Goal: Information Seeking & Learning: Check status

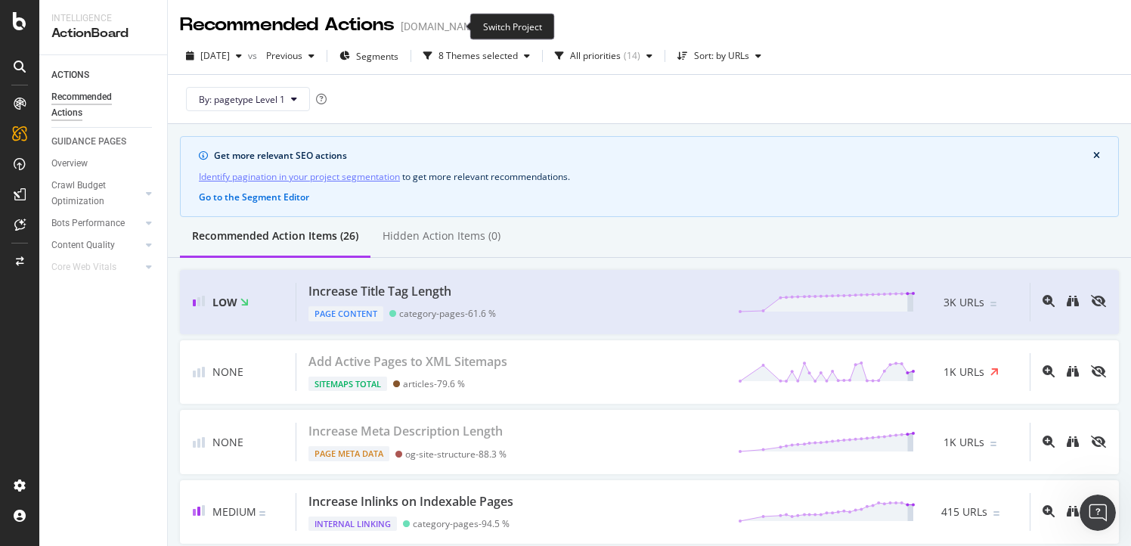
click at [487, 24] on icon "arrow-right-arrow-left" at bounding box center [491, 26] width 9 height 11
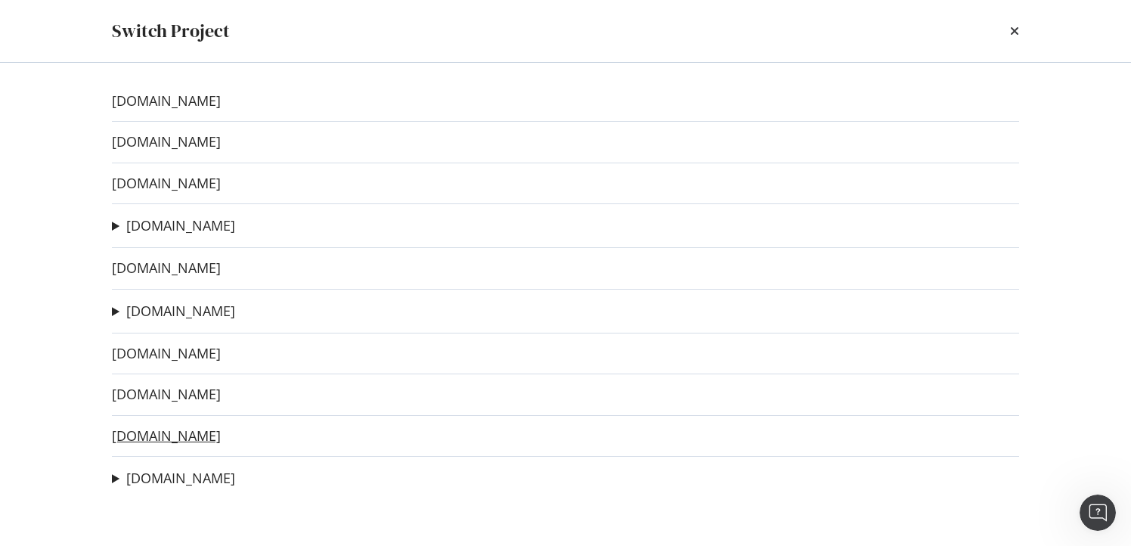
click at [152, 433] on link "[DOMAIN_NAME]" at bounding box center [166, 436] width 109 height 16
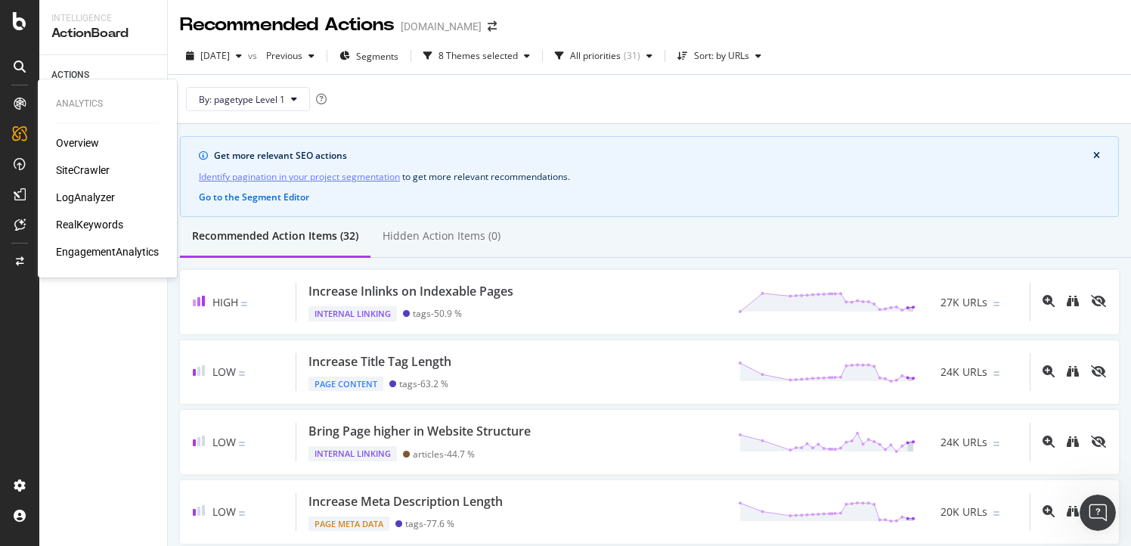
click at [63, 138] on div "Overview" at bounding box center [77, 142] width 43 height 15
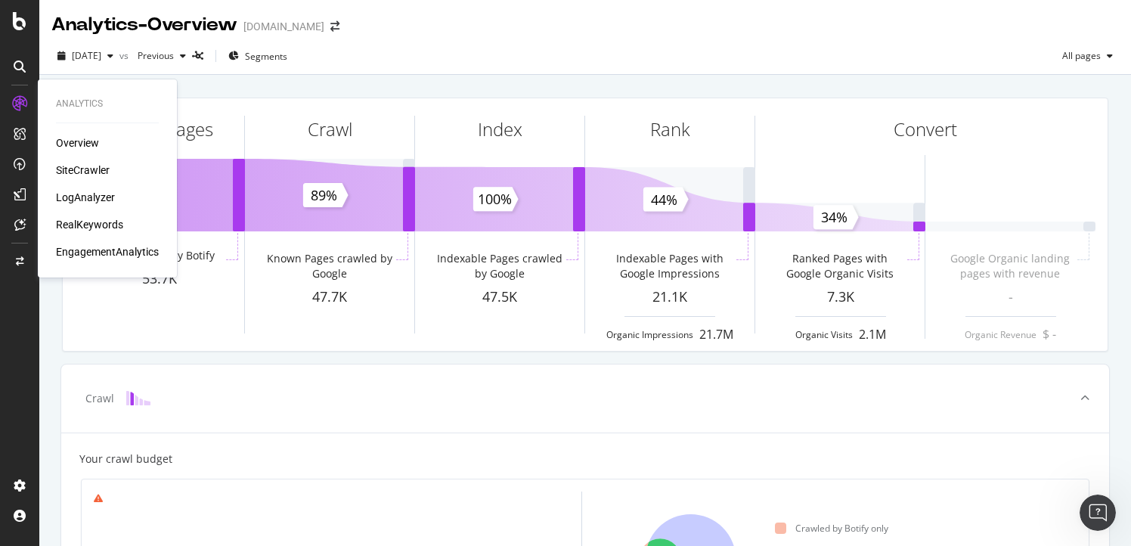
click at [89, 168] on div "SiteCrawler" at bounding box center [83, 169] width 54 height 15
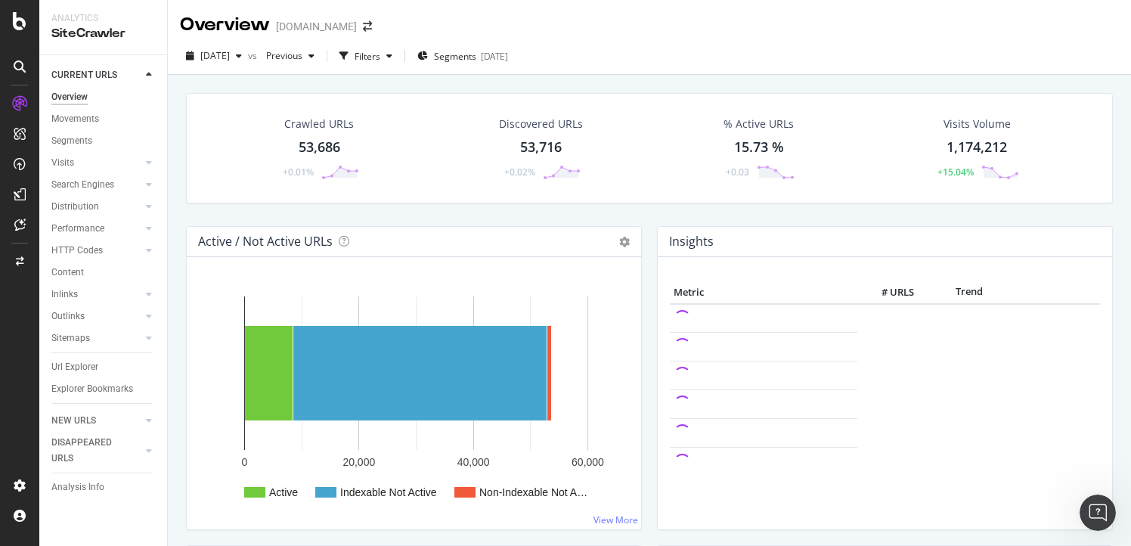
click at [306, 148] on div "53,686" at bounding box center [319, 148] width 42 height 20
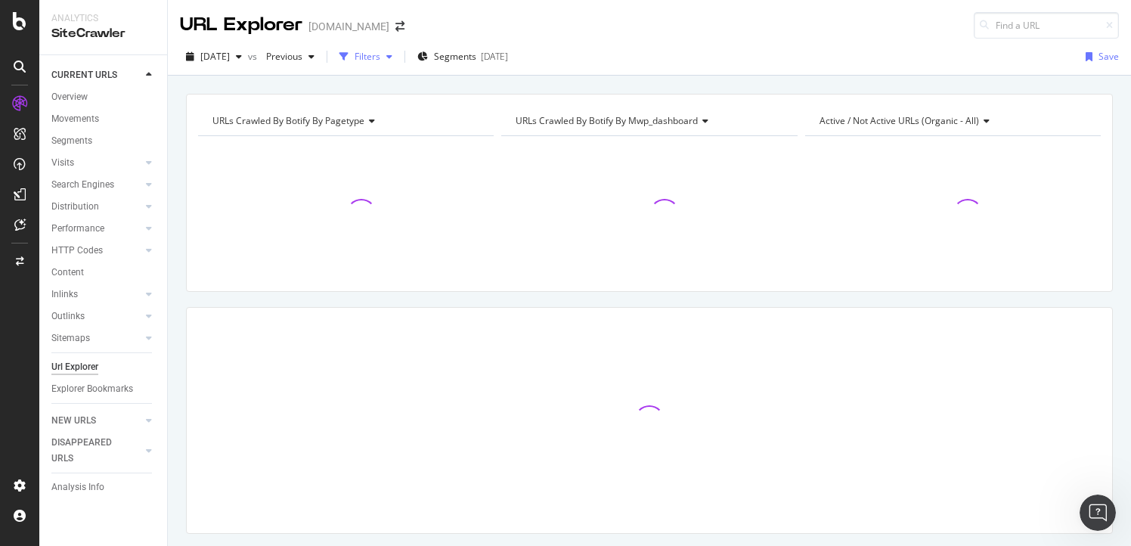
click at [380, 55] on div "Filters" at bounding box center [367, 56] width 26 height 13
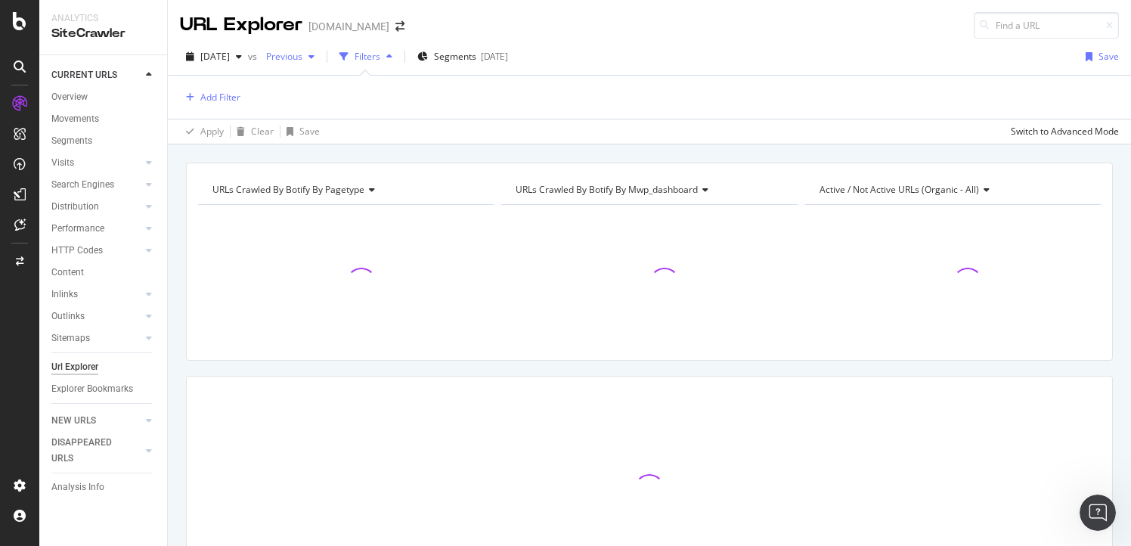
click at [320, 57] on div "button" at bounding box center [311, 56] width 18 height 9
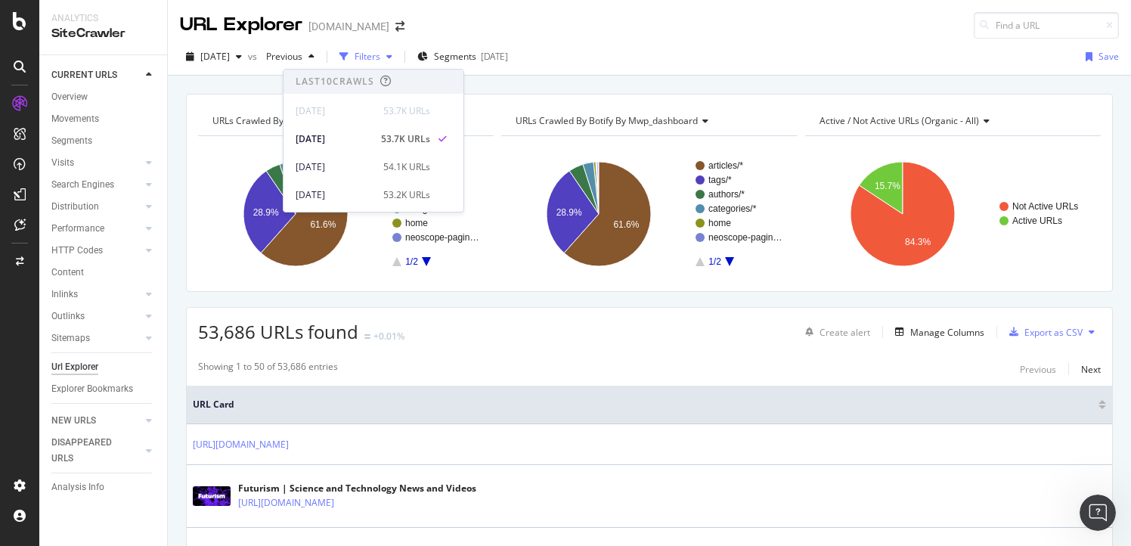
click at [380, 52] on div "Filters" at bounding box center [367, 56] width 26 height 13
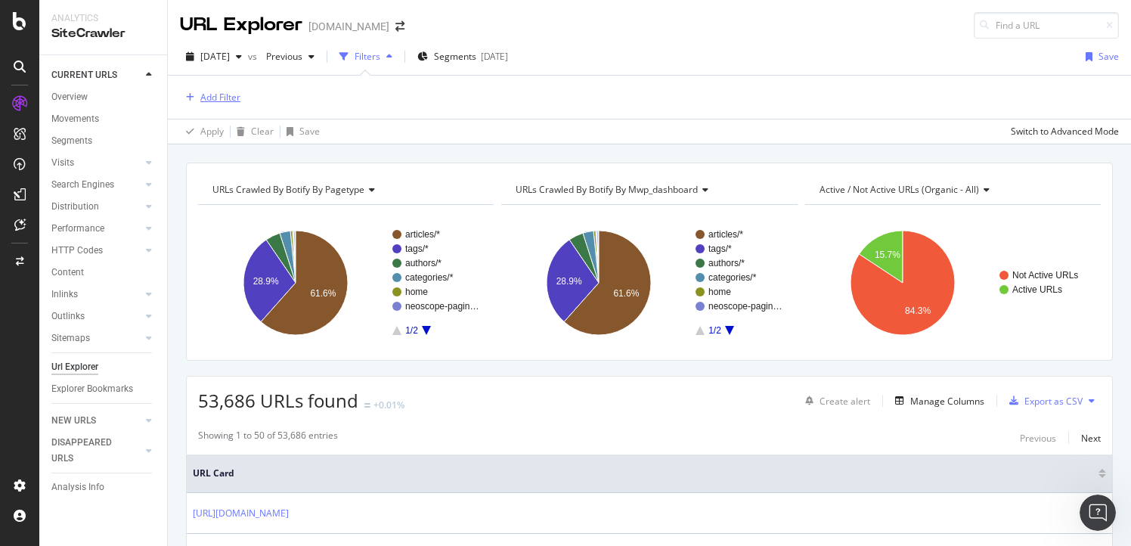
click at [225, 97] on div "Add Filter" at bounding box center [220, 97] width 40 height 13
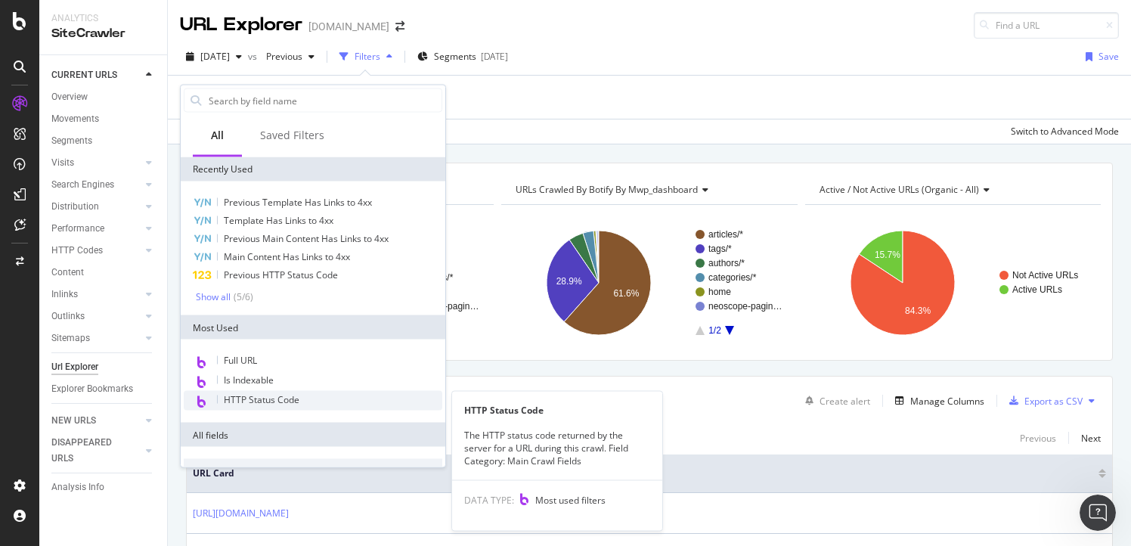
click at [248, 394] on span "HTTP Status Code" at bounding box center [262, 399] width 76 height 13
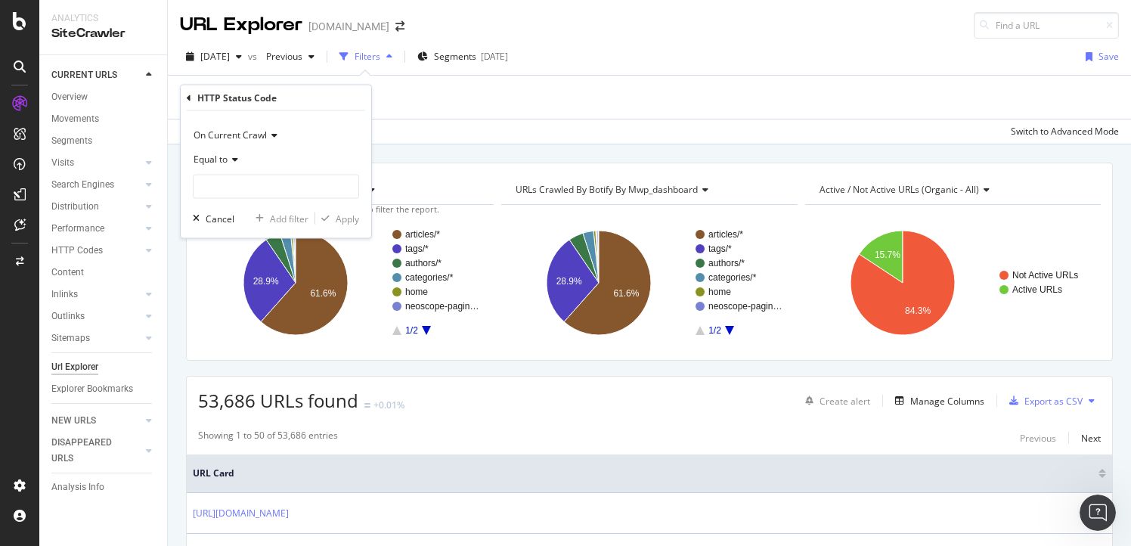
click at [238, 159] on div "Equal to" at bounding box center [276, 159] width 166 height 24
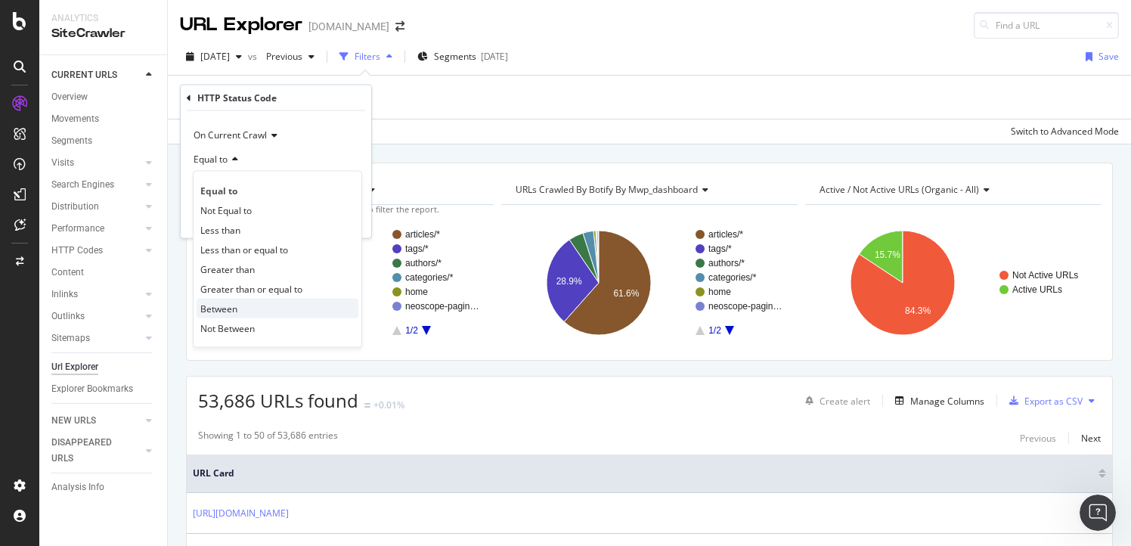
click at [231, 305] on span "Between" at bounding box center [218, 308] width 37 height 13
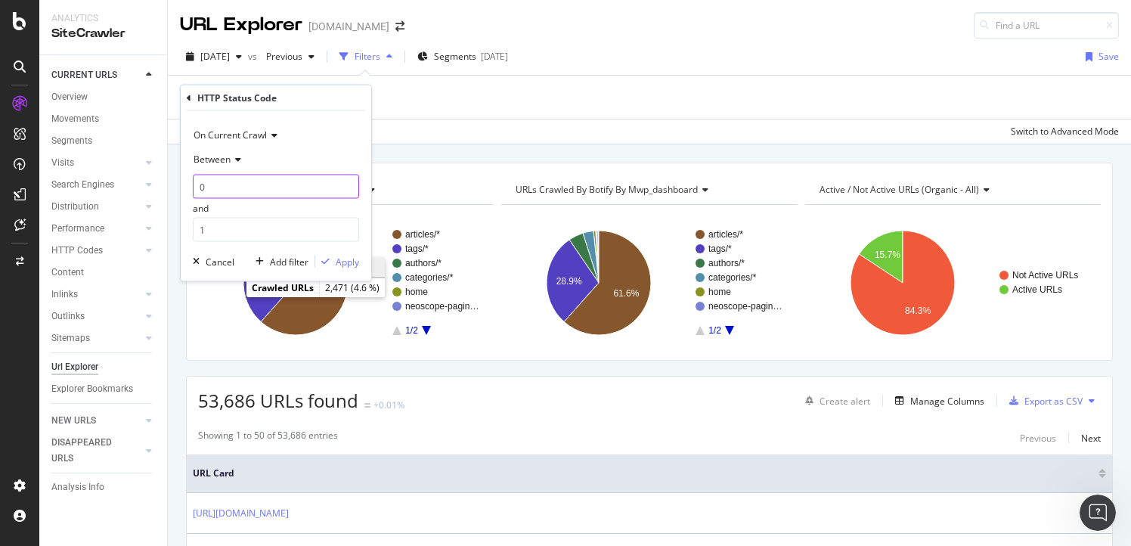
click at [221, 184] on input "0" at bounding box center [276, 187] width 166 height 24
type input "299"
click at [209, 237] on input "1" at bounding box center [276, 230] width 166 height 24
type input "399"
click at [339, 257] on div "Apply" at bounding box center [347, 261] width 23 height 13
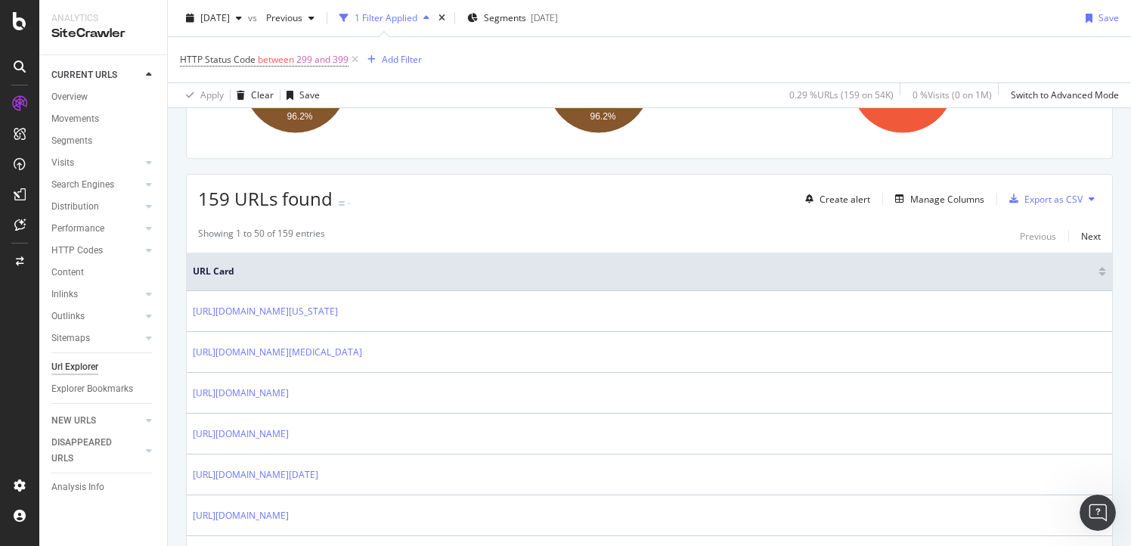
scroll to position [210, 0]
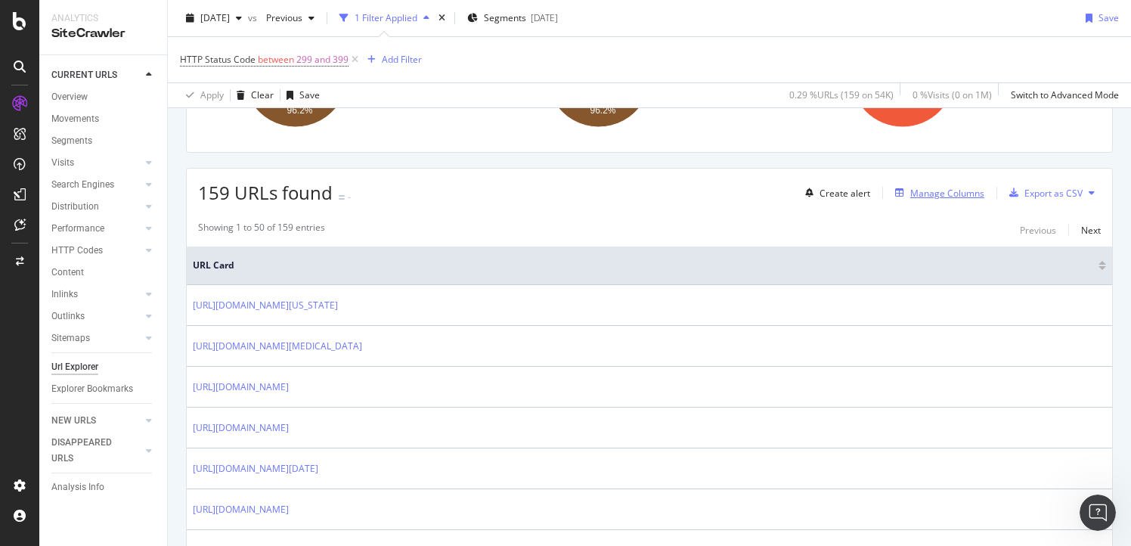
click at [942, 190] on div "Manage Columns" at bounding box center [947, 193] width 74 height 13
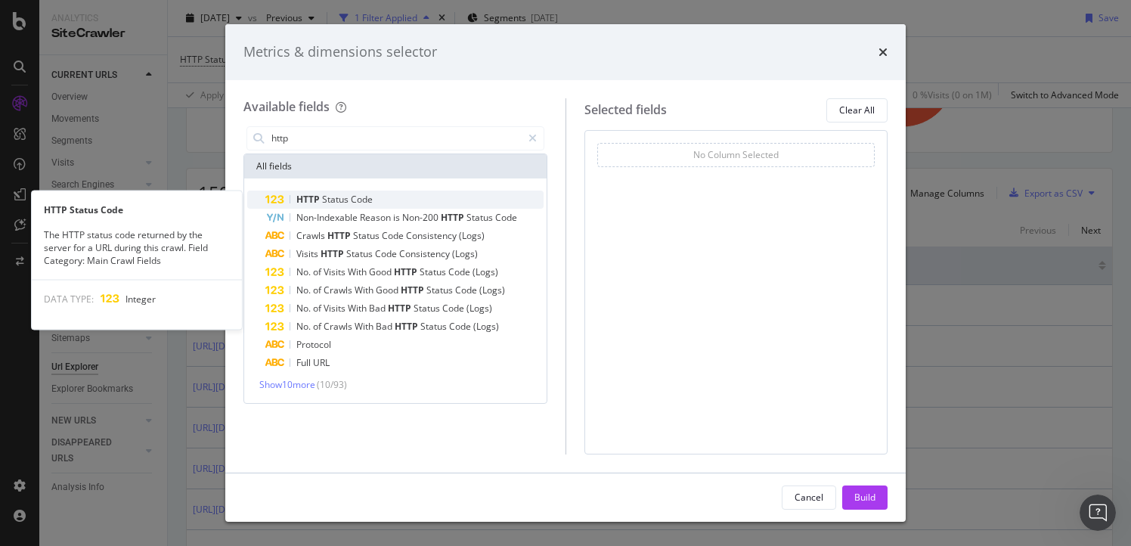
type input "http"
click at [379, 203] on div "HTTP Status Code" at bounding box center [404, 199] width 278 height 18
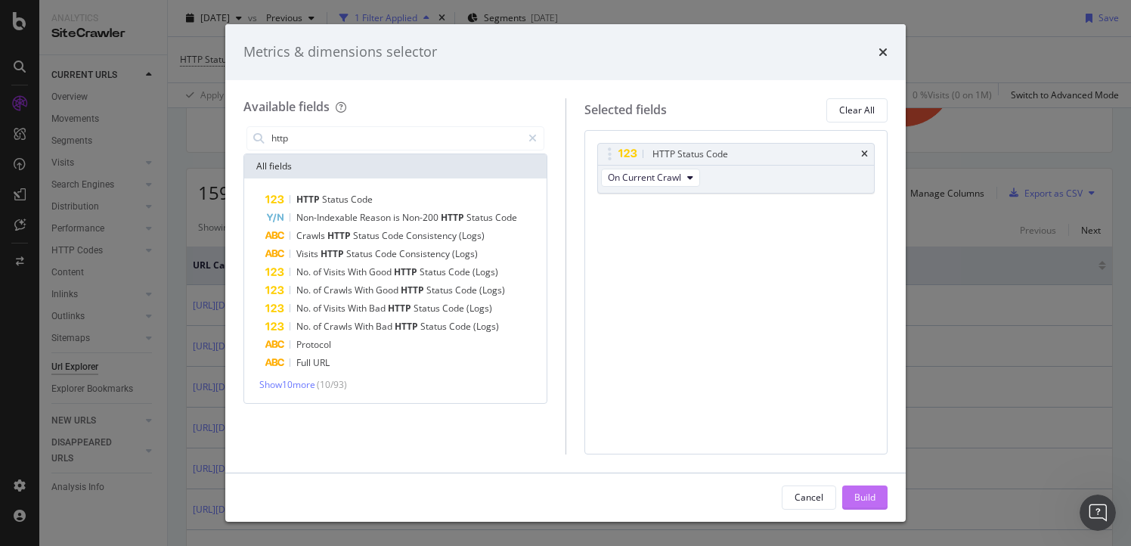
click at [865, 491] on div "Build" at bounding box center [864, 496] width 21 height 13
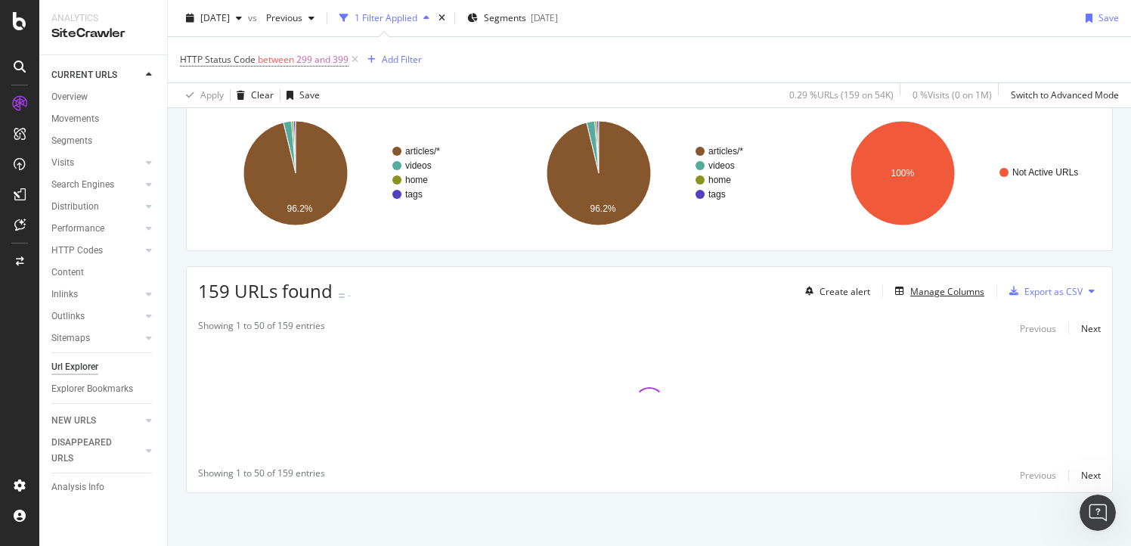
scroll to position [112, 0]
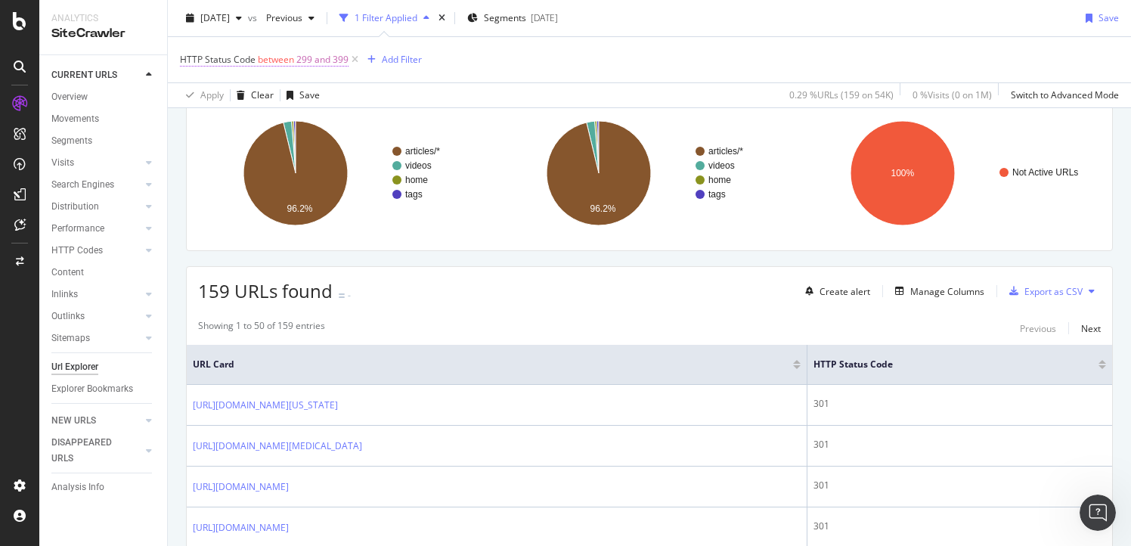
click at [265, 65] on span "between" at bounding box center [276, 59] width 36 height 13
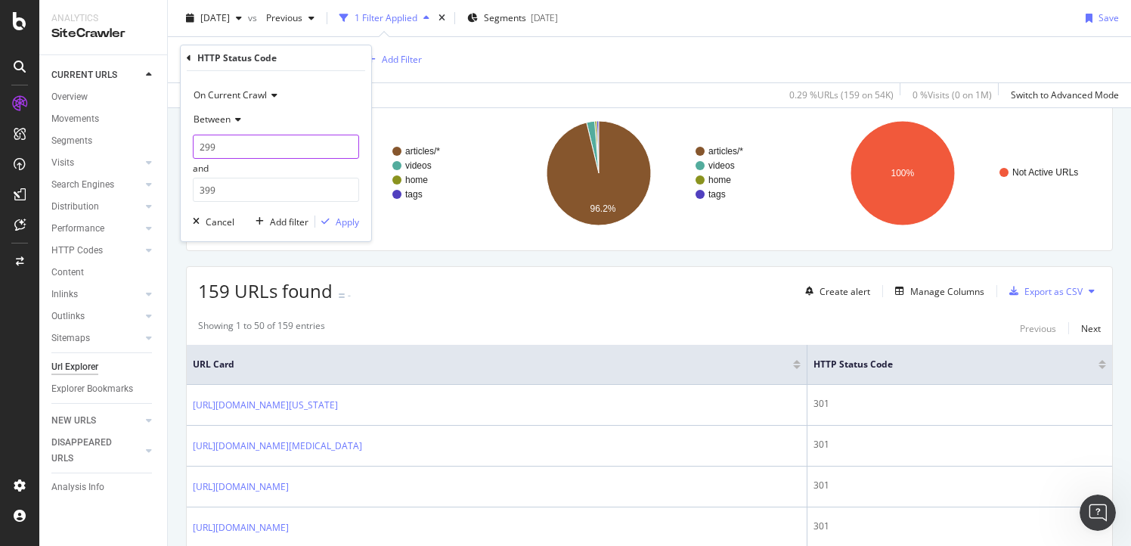
click at [204, 147] on input "299" at bounding box center [276, 147] width 166 height 24
type input "399"
click at [206, 185] on input "399" at bounding box center [276, 190] width 166 height 24
type input "499"
click at [351, 226] on div "Apply" at bounding box center [347, 221] width 23 height 13
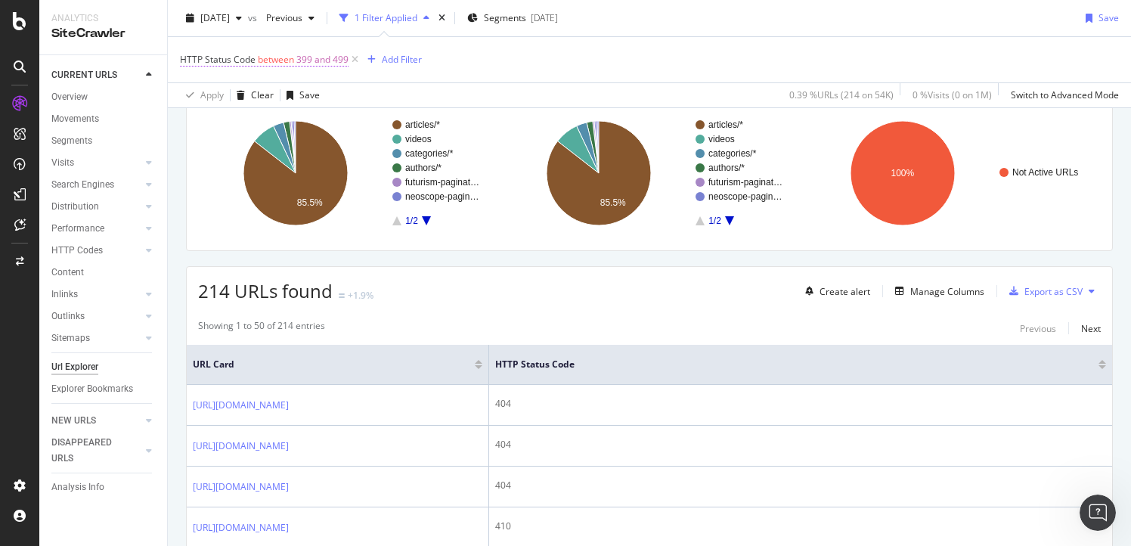
click at [291, 58] on span "between" at bounding box center [276, 59] width 36 height 13
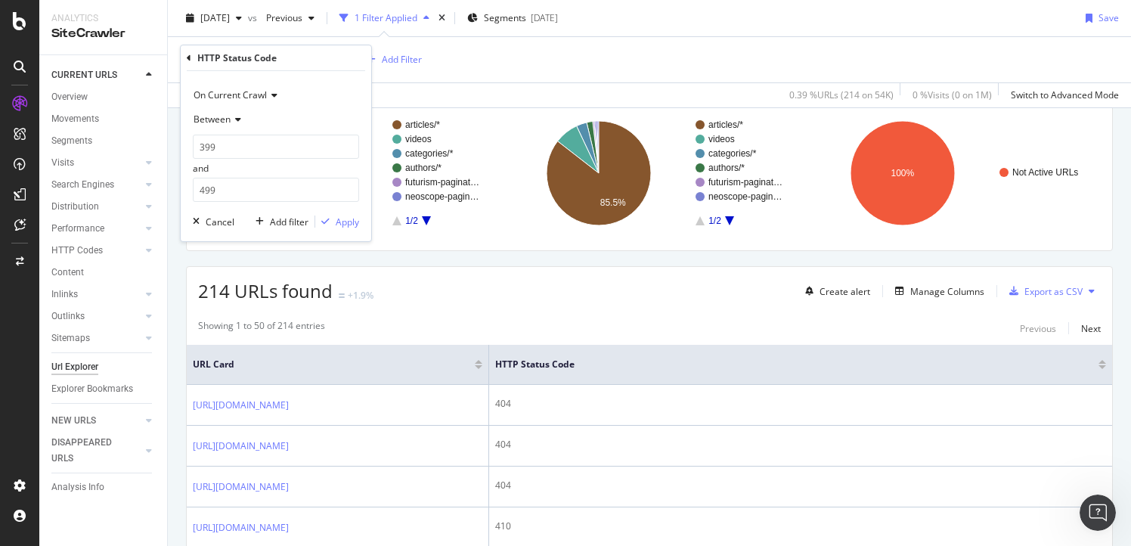
click at [224, 128] on div "Between" at bounding box center [276, 119] width 166 height 24
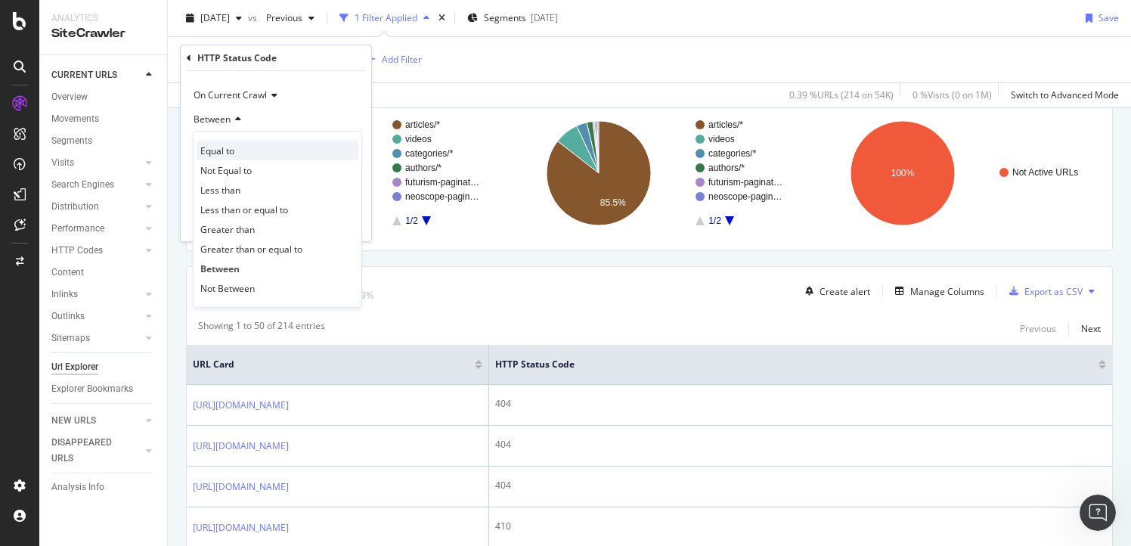
click at [224, 154] on span "Equal to" at bounding box center [217, 150] width 34 height 13
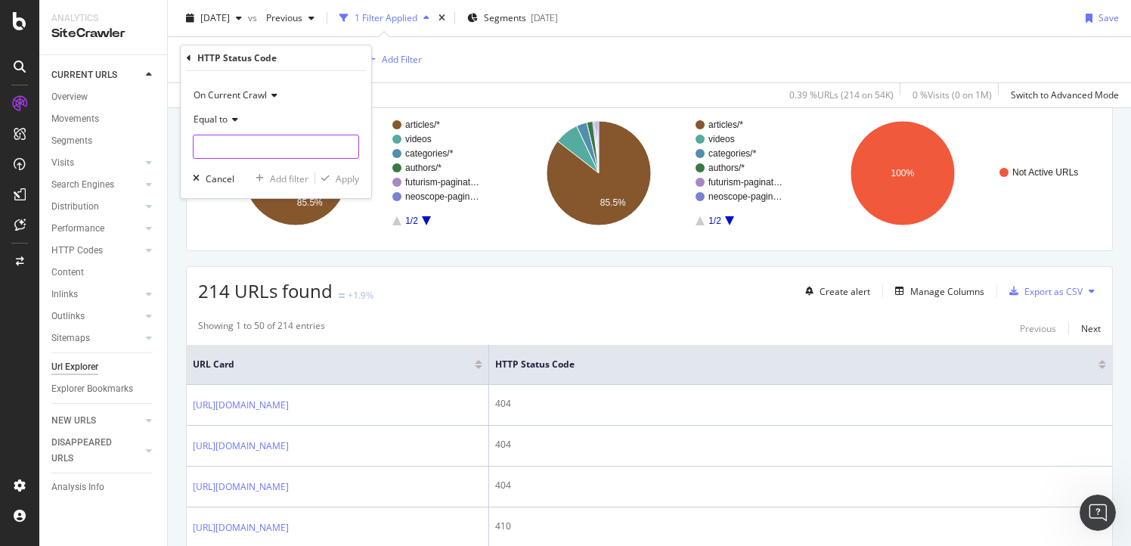
click at [234, 147] on input "number" at bounding box center [276, 147] width 166 height 24
type input "301"
click at [269, 165] on span "301" at bounding box center [256, 166] width 119 height 13
click at [354, 178] on div "Apply" at bounding box center [347, 178] width 23 height 13
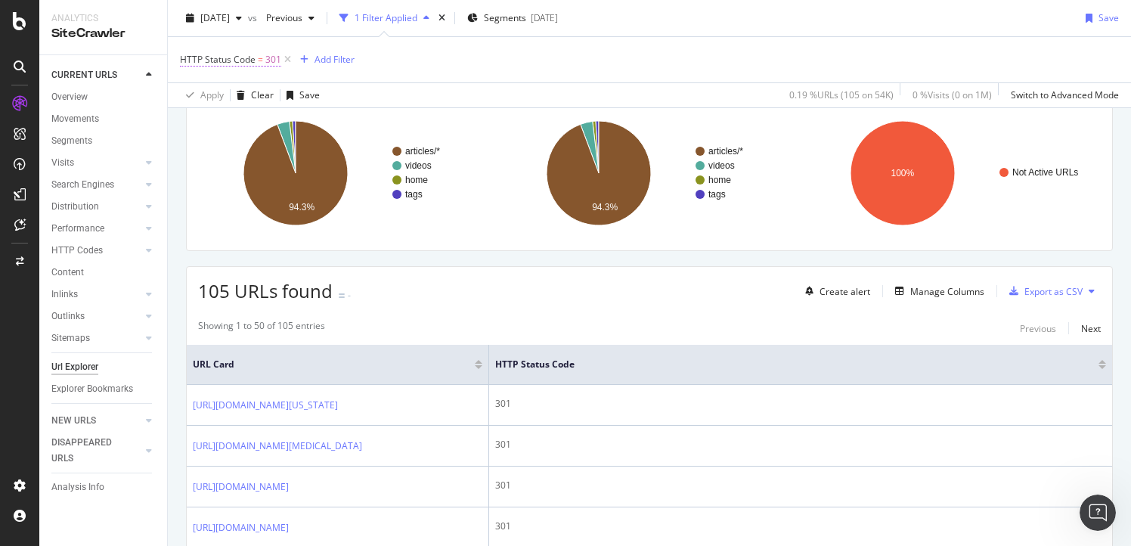
click at [252, 54] on span "HTTP Status Code" at bounding box center [218, 59] width 76 height 13
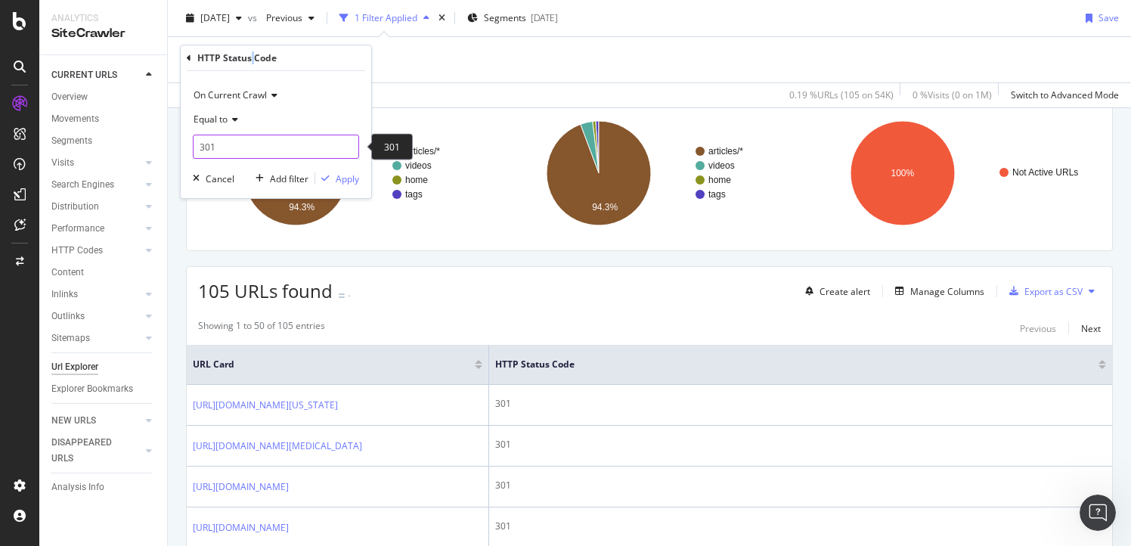
click at [227, 147] on input "301" at bounding box center [276, 147] width 166 height 24
type input "302"
click at [342, 178] on div "Apply" at bounding box center [347, 178] width 23 height 13
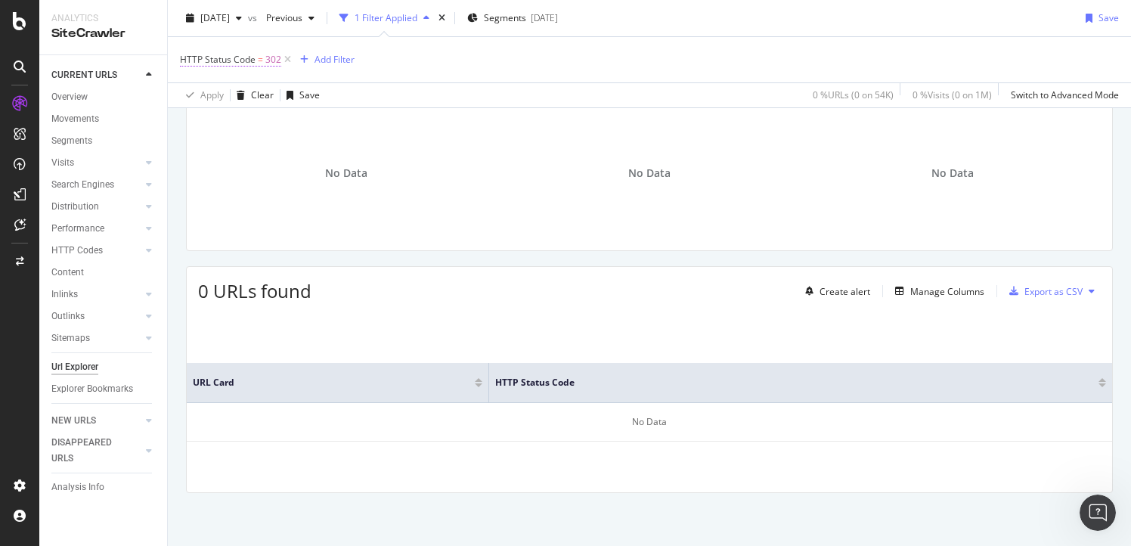
click at [246, 60] on span "HTTP Status Code" at bounding box center [218, 59] width 76 height 13
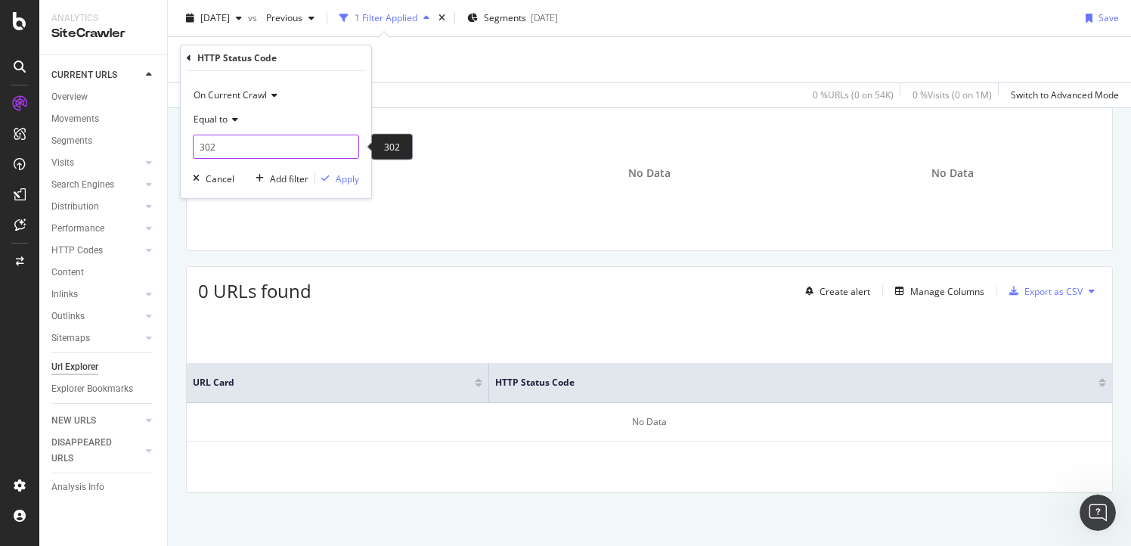
click at [224, 147] on input "302" at bounding box center [276, 147] width 166 height 24
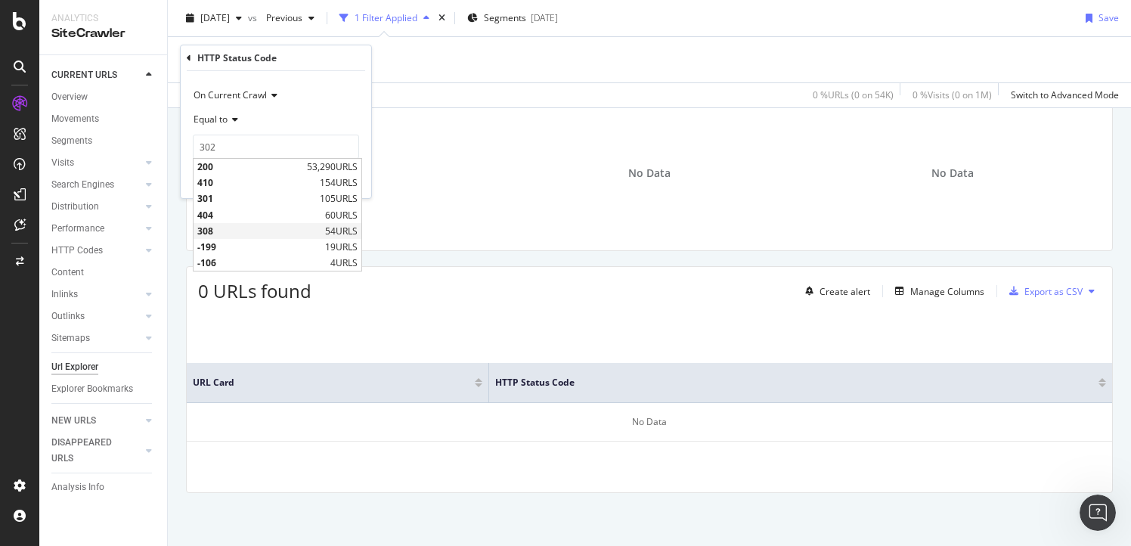
click at [213, 229] on span "308" at bounding box center [259, 230] width 124 height 13
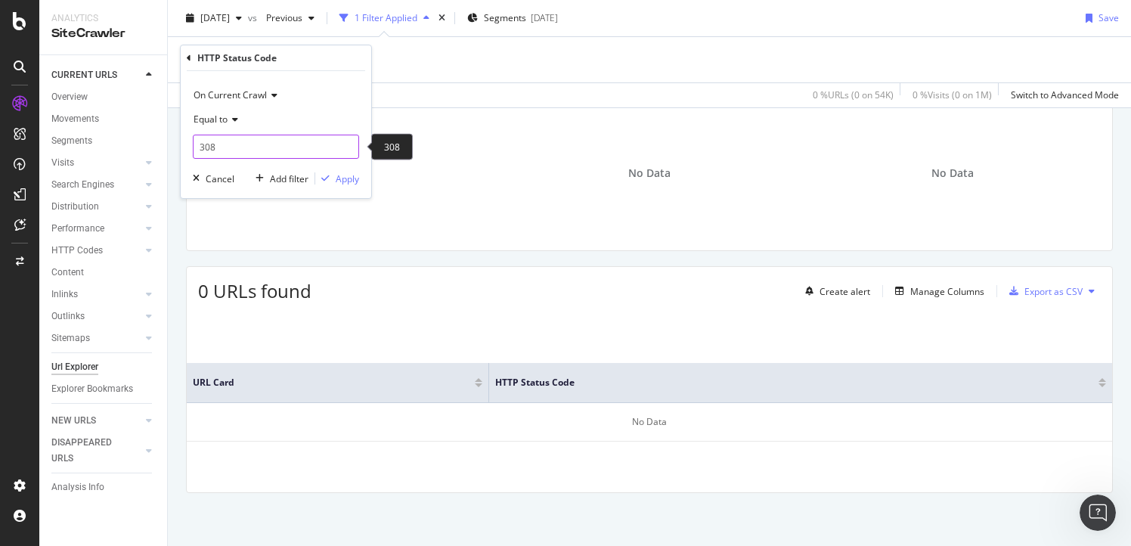
click at [249, 149] on input "308" at bounding box center [276, 147] width 166 height 24
type input "3"
type input "404"
click at [278, 165] on span "404" at bounding box center [259, 166] width 124 height 13
click at [346, 181] on div "Apply" at bounding box center [347, 178] width 23 height 13
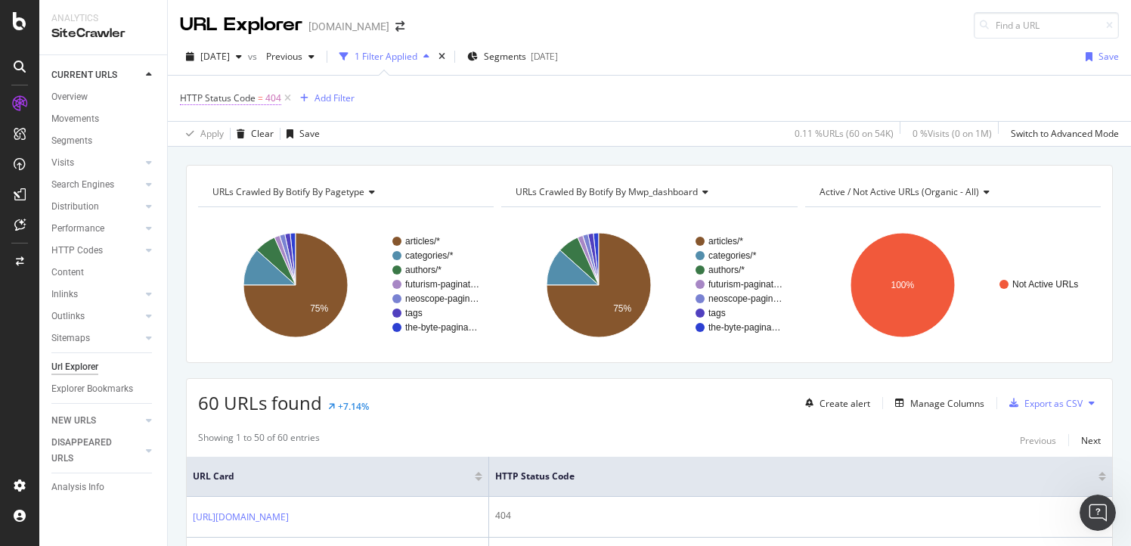
click at [251, 98] on span "HTTP Status Code" at bounding box center [218, 97] width 76 height 13
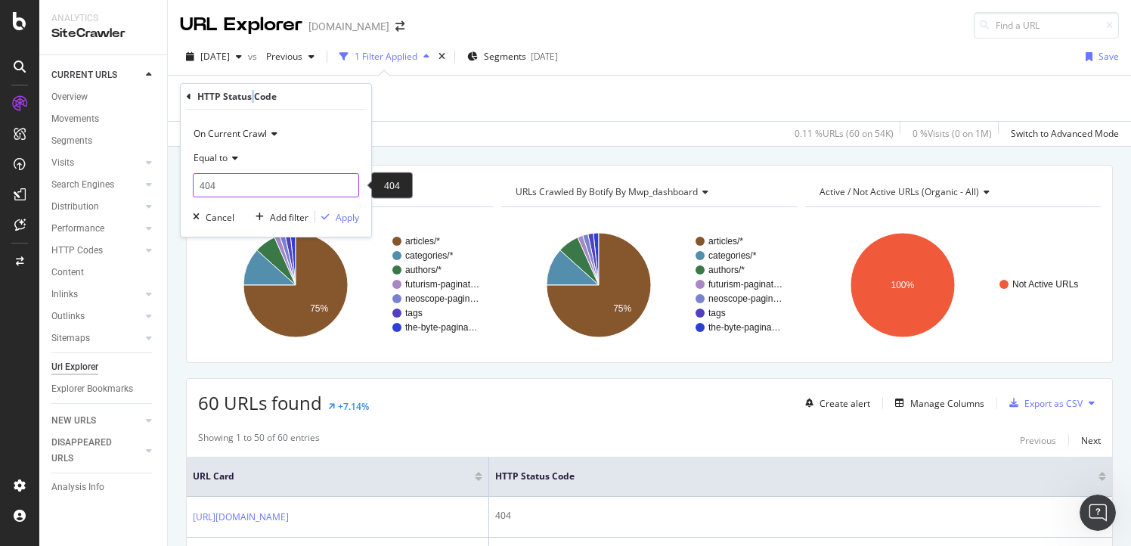
click at [230, 188] on input "404" at bounding box center [276, 185] width 166 height 24
type input "410"
click at [248, 203] on span "410" at bounding box center [256, 205] width 119 height 13
click at [330, 217] on div "button" at bounding box center [325, 216] width 20 height 9
